Goal: Information Seeking & Learning: Learn about a topic

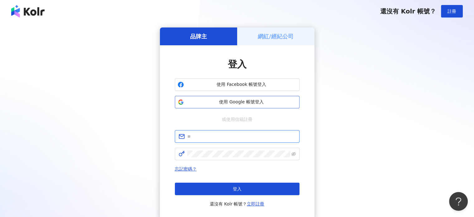
type input "**********"
click at [239, 99] on span "使用 Google 帳號登入" at bounding box center [241, 102] width 110 height 6
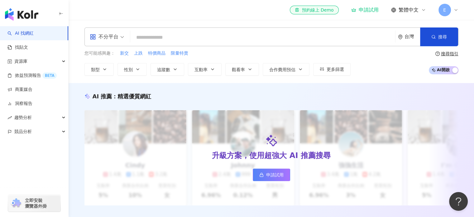
click at [193, 33] on input "search" at bounding box center [263, 37] width 260 height 12
click at [104, 33] on div "不分平台" at bounding box center [104, 37] width 29 height 10
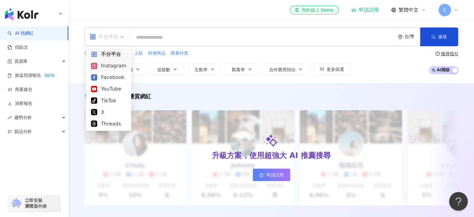
click at [111, 68] on div "Instagram" at bounding box center [108, 66] width 35 height 8
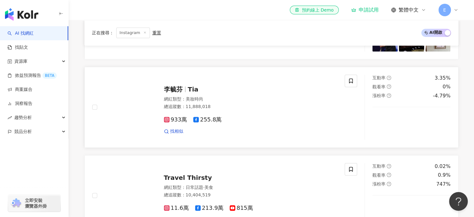
scroll to position [238, 0]
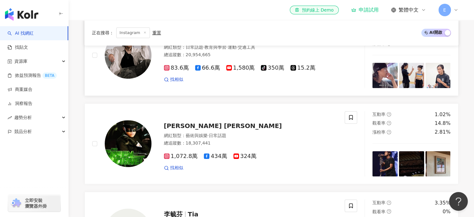
click at [191, 66] on div "83.6萬 66.6萬 1,580萬 tiktok-icon 350萬 15.2萬 找相似" at bounding box center [251, 71] width 174 height 23
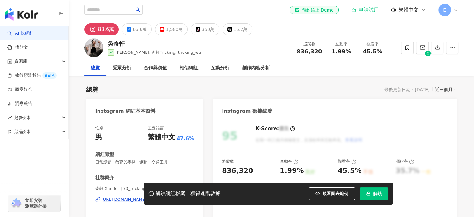
click at [99, 46] on img at bounding box center [93, 47] width 19 height 19
click at [129, 48] on div "[PERSON_NAME][PERSON_NAME] Hsuan, 奇軒Tricking, tricking_wu" at bounding box center [154, 48] width 93 height 16
click at [121, 44] on div "吳奇軒" at bounding box center [154, 44] width 93 height 8
click at [451, 49] on icon "button" at bounding box center [453, 48] width 6 height 6
click at [413, 67] on div "總覽 受眾分析 合作與價值 相似網紅 互動分析 創作內容分析" at bounding box center [271, 68] width 374 height 16
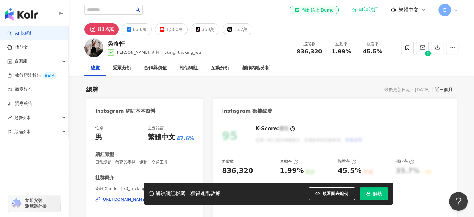
click at [103, 30] on div "83.6萬" at bounding box center [106, 29] width 16 height 9
click at [103, 44] on div "[PERSON_NAME][PERSON_NAME] Hsuan, 奇軒Tricking, tricking_wu 追蹤數 836,320 互動率 1.99%…" at bounding box center [271, 47] width 399 height 25
click at [122, 44] on div "吳奇軒" at bounding box center [154, 44] width 93 height 8
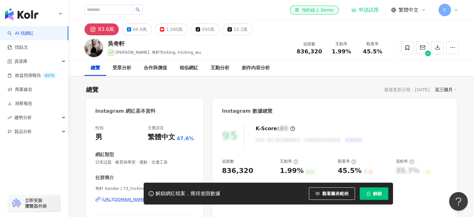
click at [122, 44] on div "吳奇軒" at bounding box center [154, 44] width 93 height 8
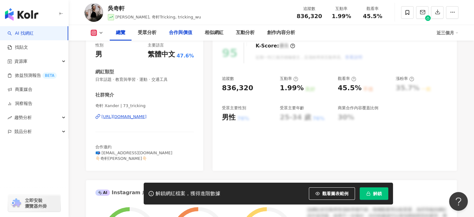
scroll to position [93, 0]
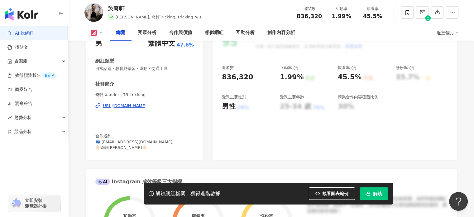
click at [146, 107] on div "[URL][DOMAIN_NAME]" at bounding box center [124, 106] width 45 height 6
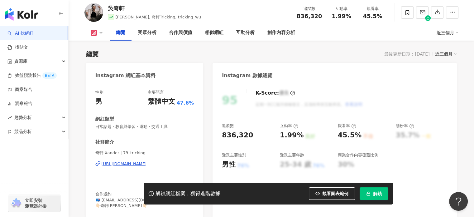
scroll to position [0, 0]
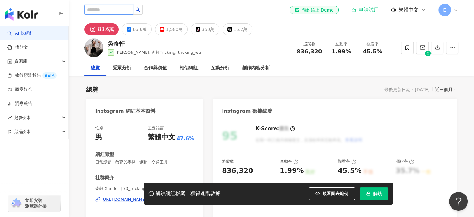
click at [107, 10] on input "search" at bounding box center [108, 10] width 49 height 10
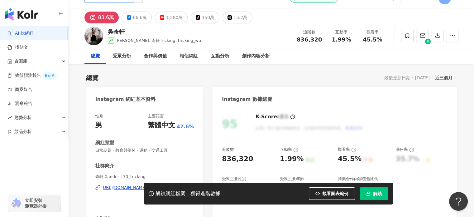
scroll to position [31, 0]
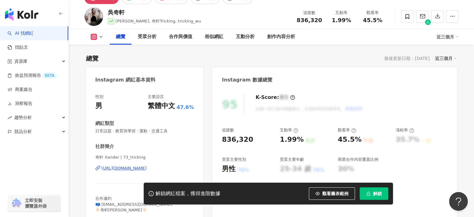
click at [135, 168] on div "[URL][DOMAIN_NAME]" at bounding box center [124, 168] width 45 height 6
